Goal: Task Accomplishment & Management: Manage account settings

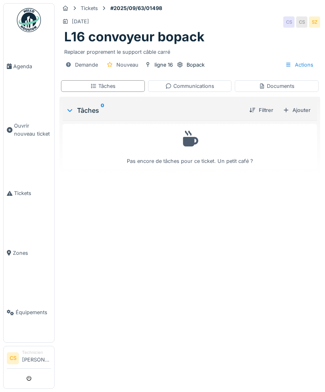
click at [20, 64] on link "Agenda" at bounding box center [29, 67] width 51 height 60
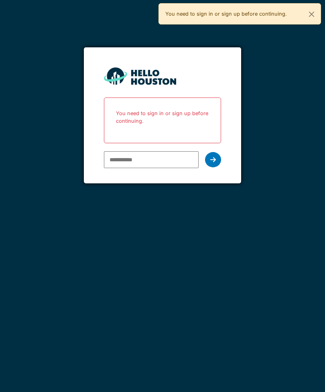
click at [169, 158] on input "email" at bounding box center [151, 159] width 95 height 17
type input "**********"
click at [211, 159] on icon at bounding box center [213, 160] width 6 height 6
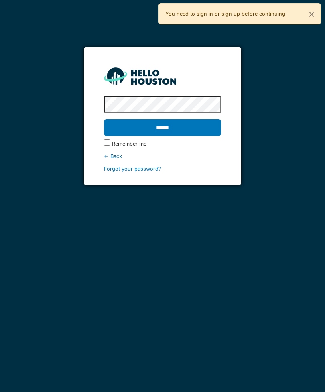
click at [162, 128] on input "******" at bounding box center [162, 127] width 117 height 17
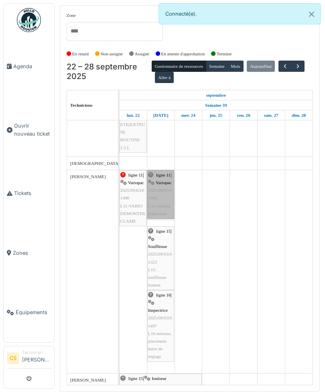
click at [166, 203] on link "ligne 11 | Variopac 2025/09/63/01466 L11-variopa inspection" at bounding box center [160, 194] width 27 height 49
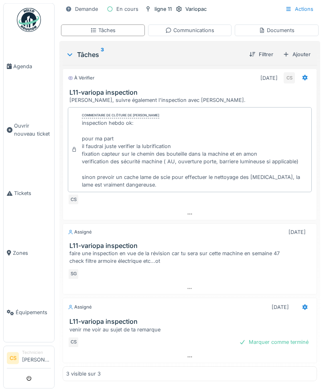
scroll to position [71, 0]
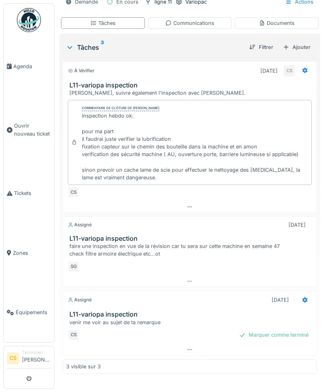
click at [18, 68] on span "Agenda" at bounding box center [32, 67] width 38 height 8
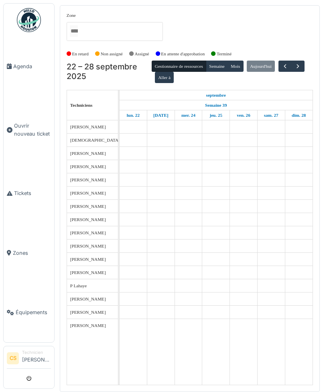
click at [16, 65] on span "Agenda" at bounding box center [32, 67] width 38 height 8
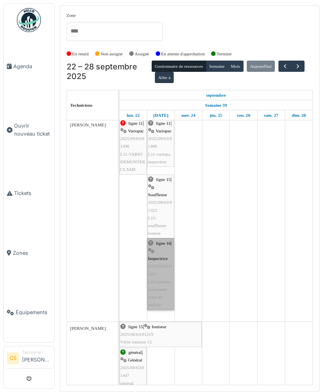
click at [165, 270] on link "ligne 16 | Inspectrice 2025/09/63/01497 L16 mireuse, placement barre de réglage" at bounding box center [160, 274] width 27 height 72
click at [164, 276] on link "ligne 16 | Inspectrice 2025/09/63/01497 L16 mireuse, placement barre de réglage" at bounding box center [160, 274] width 27 height 72
click at [162, 273] on link "ligne 16 | Inspectrice 2025/09/63/01497 L16 mireuse, placement barre de réglage" at bounding box center [160, 274] width 27 height 72
click at [154, 284] on link "ligne 16 | Inspectrice 2025/09/63/01497 L16 mireuse, placement barre de réglage" at bounding box center [160, 274] width 27 height 72
click at [151, 285] on link "ligne 16 | Inspectrice 2025/09/63/01497 L16 mireuse, placement barre de réglage" at bounding box center [160, 274] width 27 height 72
